Goal: Find contact information: Find contact information

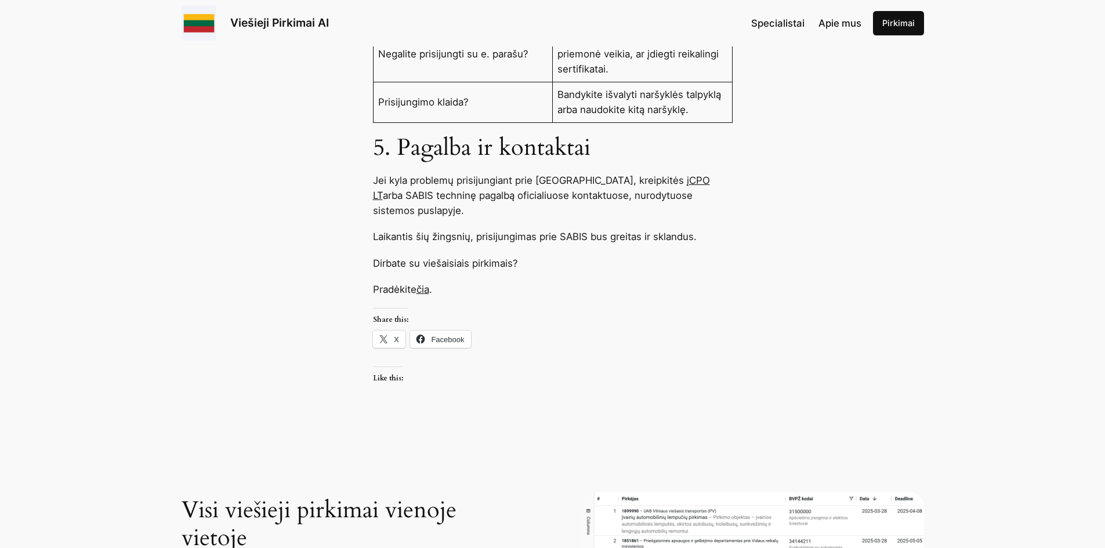
scroll to position [1624, 0]
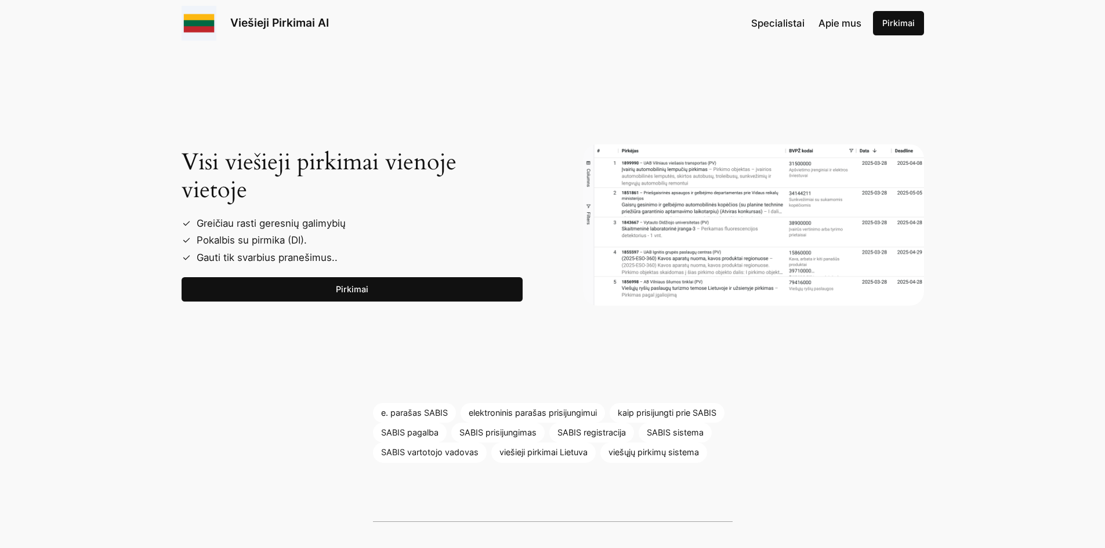
click at [354, 277] on link "Pirkimai" at bounding box center [352, 289] width 341 height 24
